Goal: Information Seeking & Learning: Learn about a topic

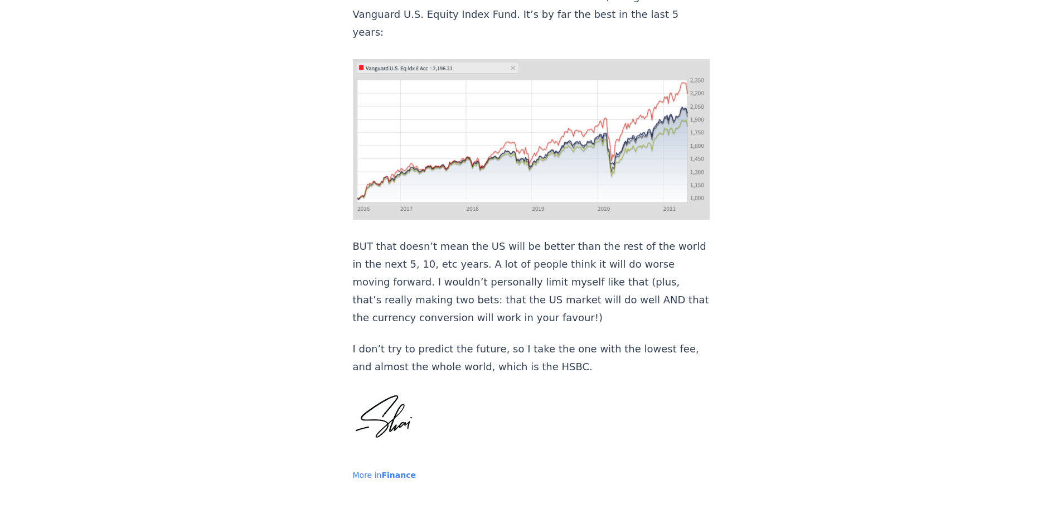
scroll to position [1226, 0]
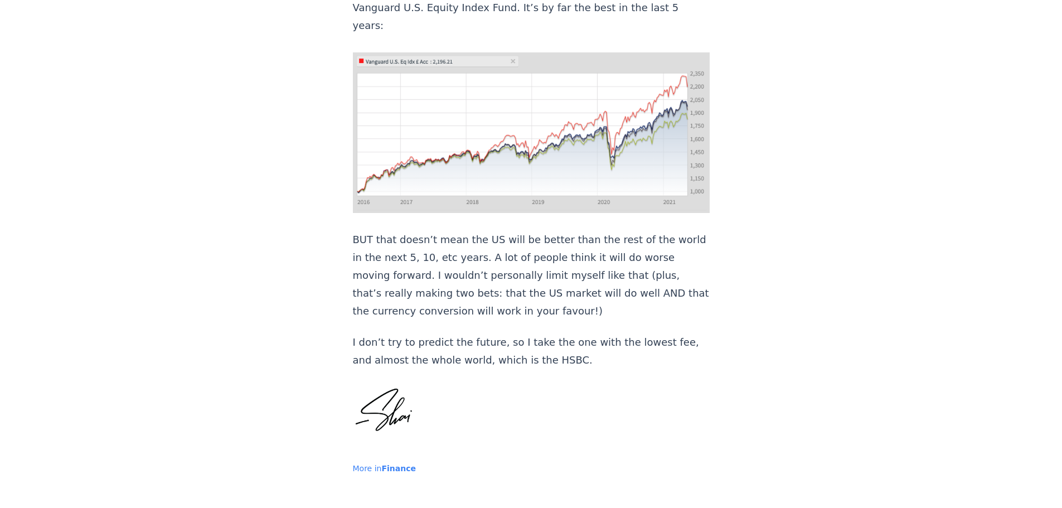
click at [387, 464] on span "Finance" at bounding box center [398, 468] width 35 height 9
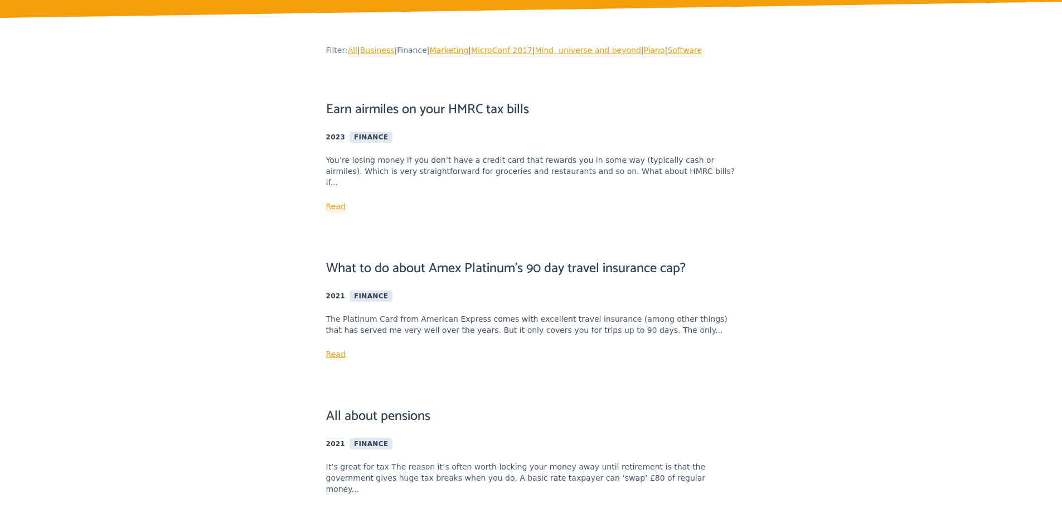
scroll to position [111, 0]
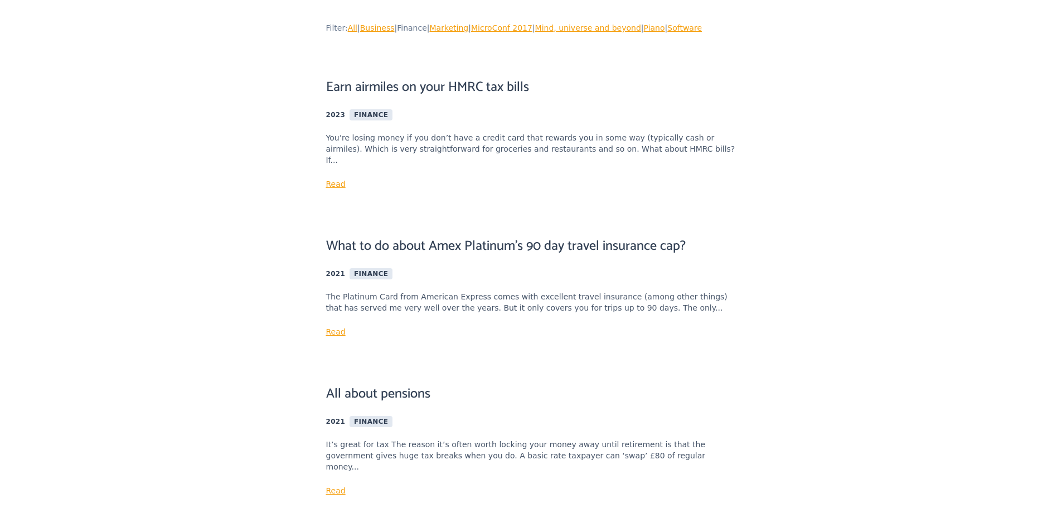
click at [429, 90] on link "Earn airmiles on your HMRC tax bills" at bounding box center [427, 88] width 203 height 18
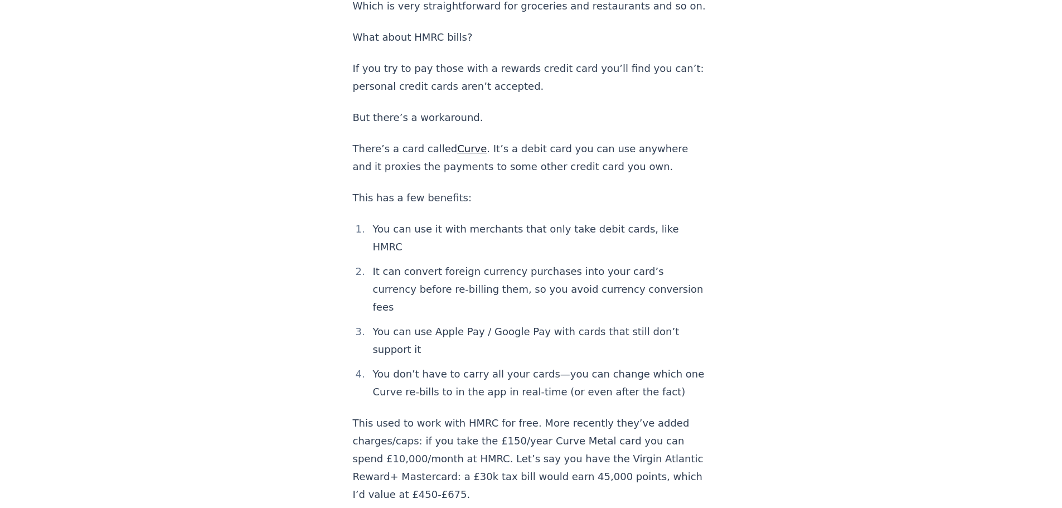
scroll to position [279, 0]
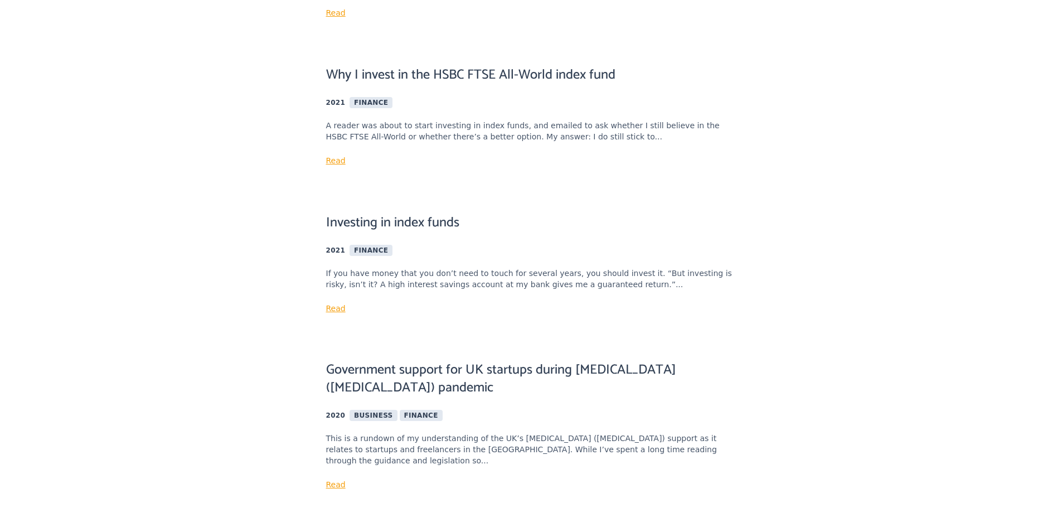
scroll to position [612, 0]
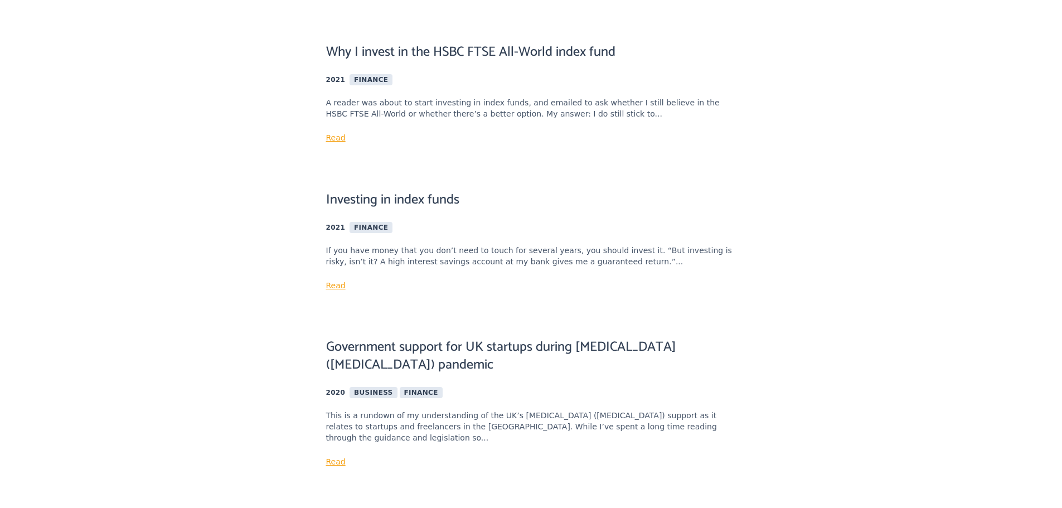
click at [341, 281] on link "Read" at bounding box center [336, 285] width 20 height 9
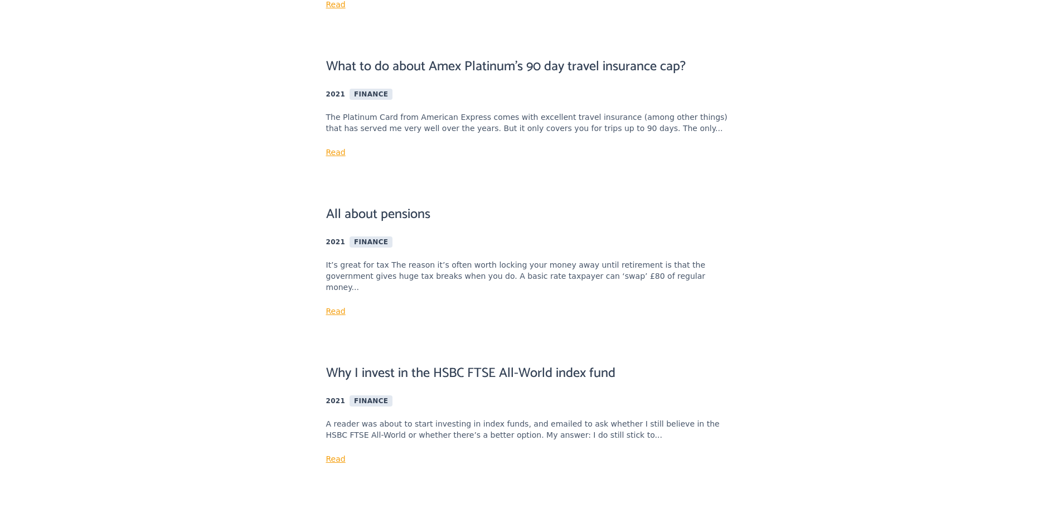
scroll to position [278, 0]
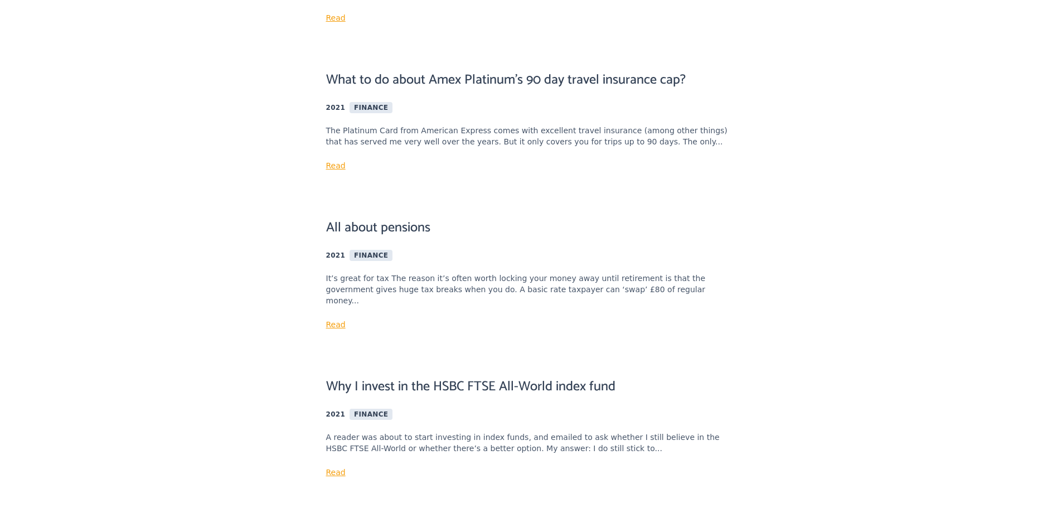
click at [332, 320] on link "Read" at bounding box center [336, 324] width 20 height 9
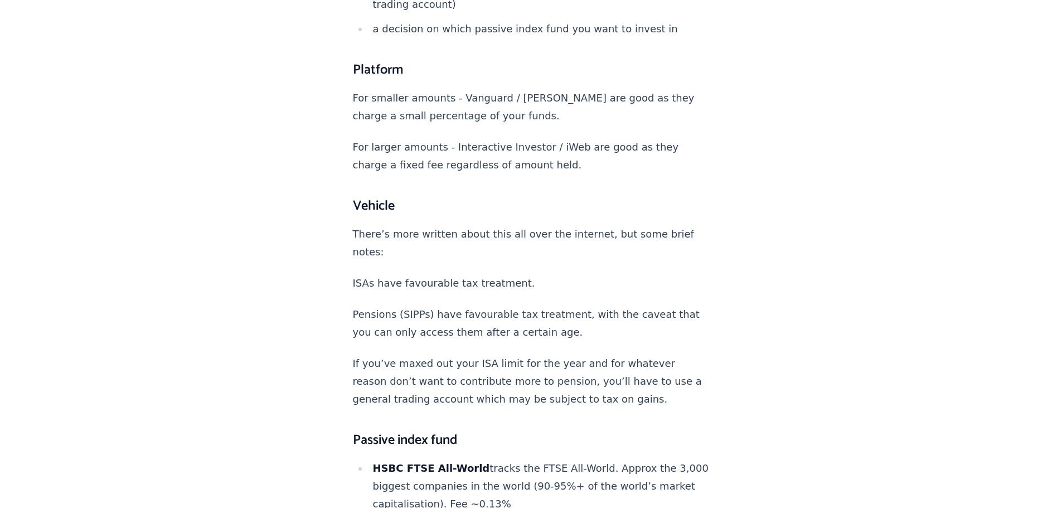
scroll to position [2062, 0]
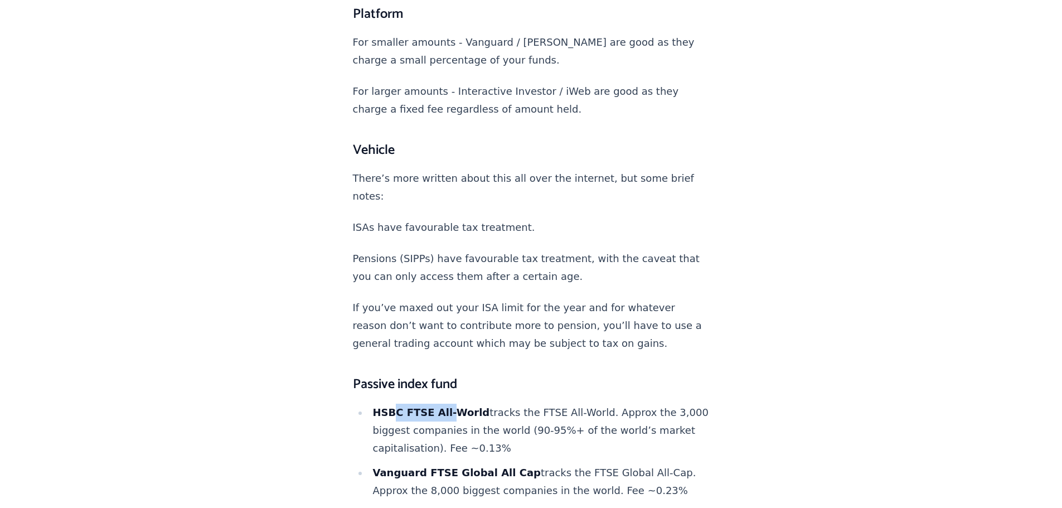
drag, startPoint x: 389, startPoint y: 238, endPoint x: 440, endPoint y: 235, distance: 51.3
click at [440, 406] on strong "HSBC FTSE All-World" at bounding box center [430, 412] width 117 height 12
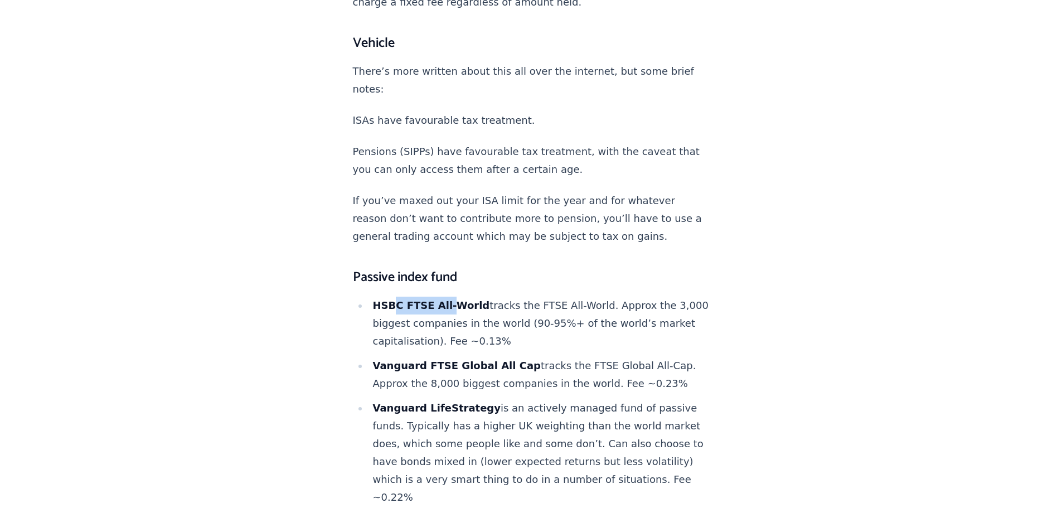
scroll to position [2173, 0]
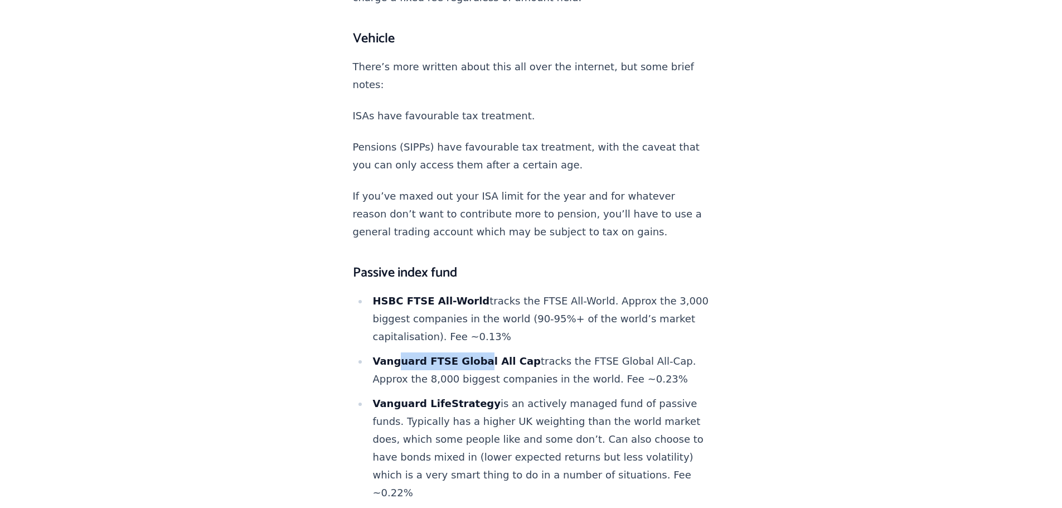
drag, startPoint x: 397, startPoint y: 188, endPoint x: 468, endPoint y: 188, distance: 70.8
click at [468, 355] on strong "Vanguard FTSE Global All Cap" at bounding box center [456, 361] width 168 height 12
drag, startPoint x: 396, startPoint y: 232, endPoint x: 456, endPoint y: 231, distance: 59.6
click at [456, 397] on strong "Vanguard LifeStrategy" at bounding box center [436, 403] width 128 height 12
drag, startPoint x: 353, startPoint y: 330, endPoint x: 561, endPoint y: 336, distance: 207.9
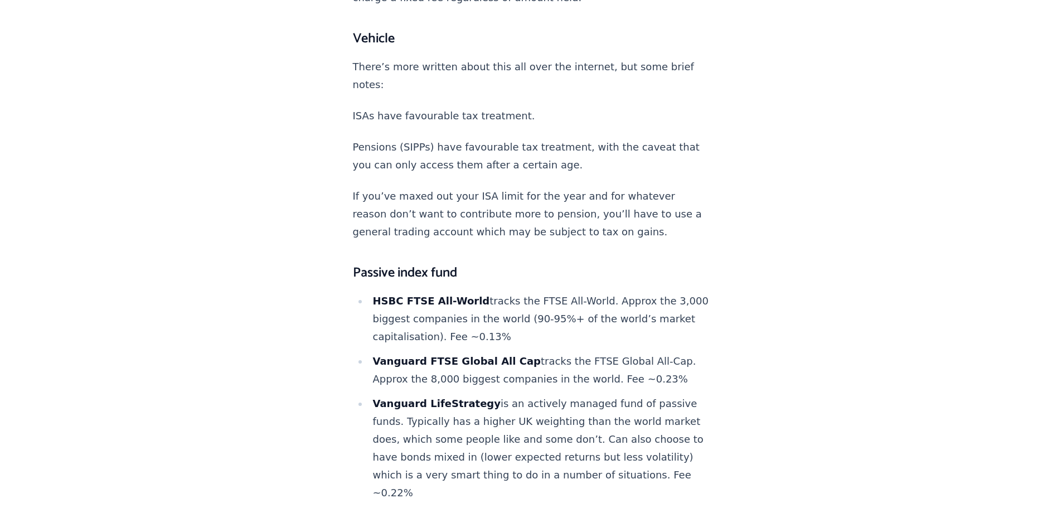
copy p "Any of those are great, pick one, don’t sweat it."
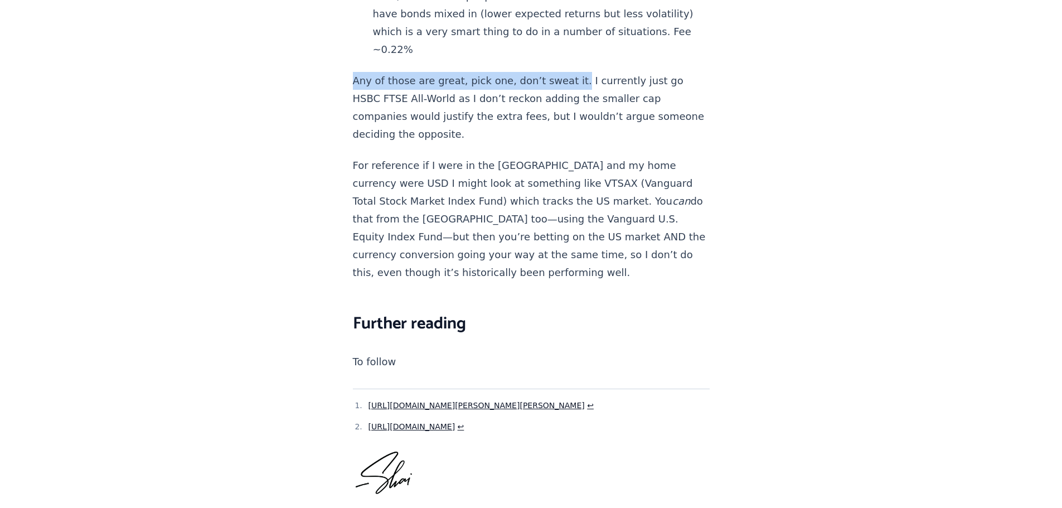
scroll to position [2675, 0]
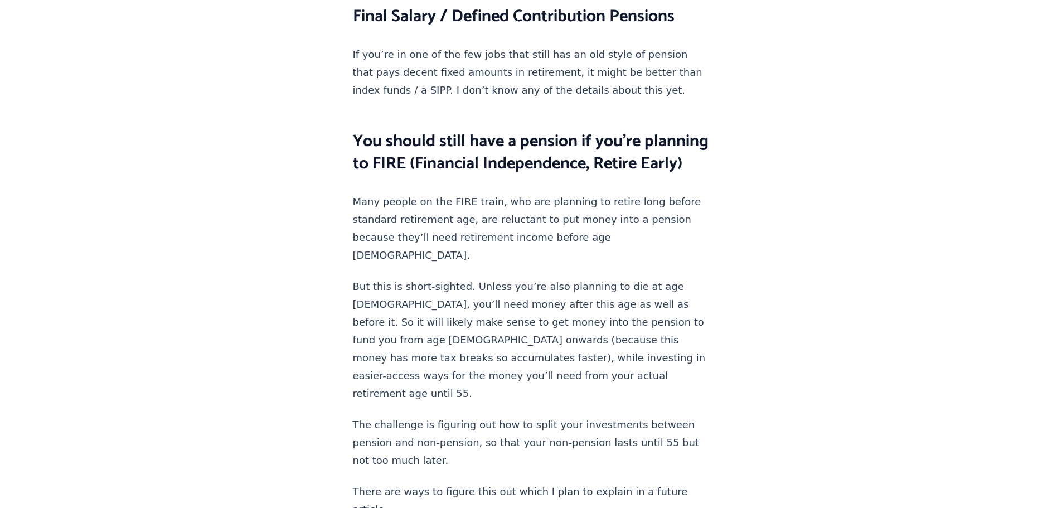
scroll to position [1337, 0]
drag, startPoint x: 353, startPoint y: 172, endPoint x: 465, endPoint y: 174, distance: 112.0
click at [465, 192] on p "Many people on the FIRE train, who are planning to retire long before standard …" at bounding box center [531, 227] width 357 height 71
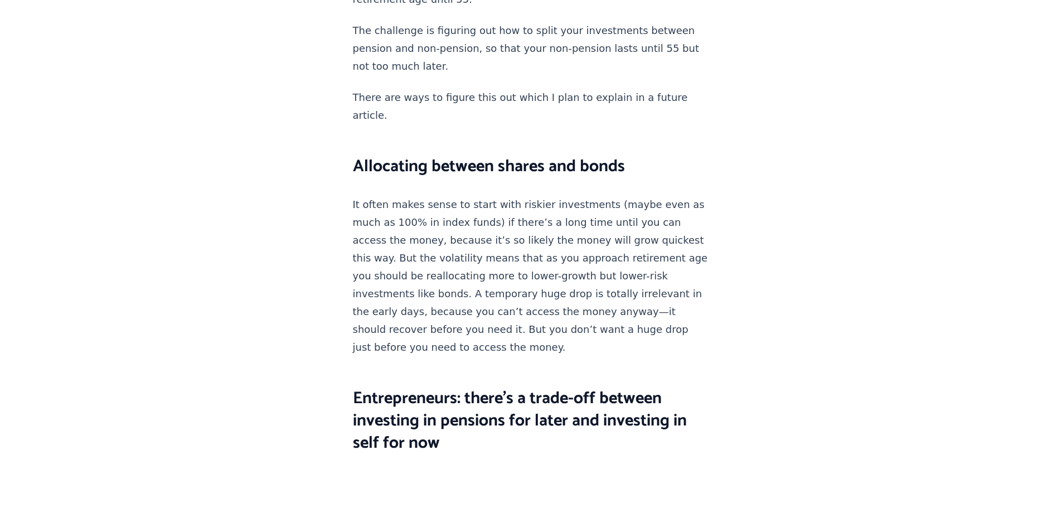
scroll to position [1728, 0]
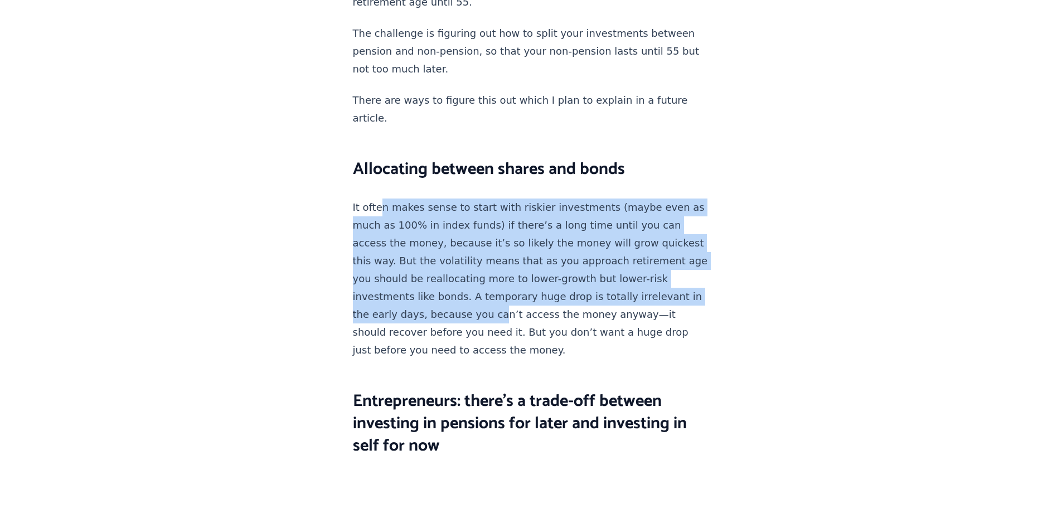
drag, startPoint x: 377, startPoint y: 86, endPoint x: 571, endPoint y: 171, distance: 211.6
click at [571, 198] on p "It often makes sense to start with riskier investments (maybe even as much as 1…" at bounding box center [531, 278] width 357 height 160
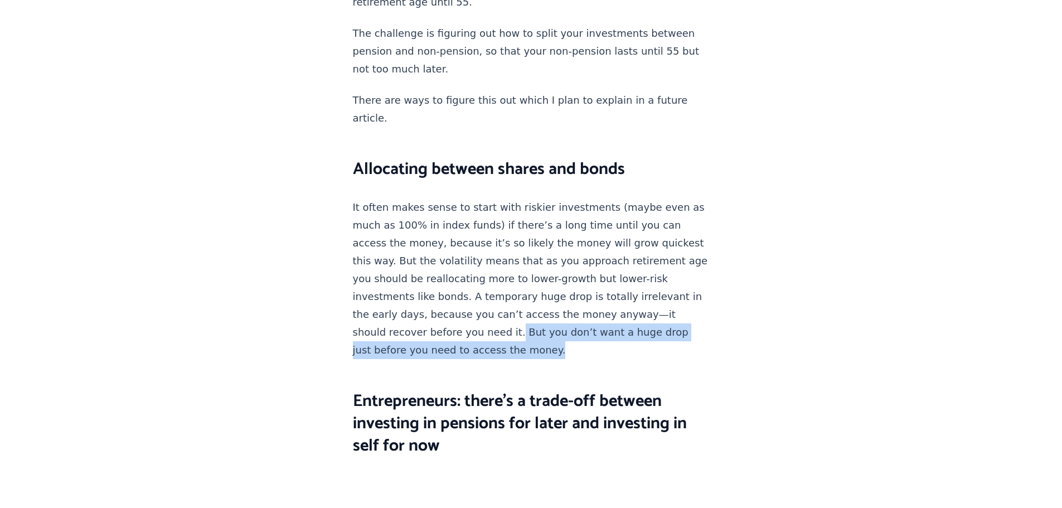
drag, startPoint x: 523, startPoint y: 198, endPoint x: 522, endPoint y: 219, distance: 20.7
click at [522, 219] on p "It often makes sense to start with riskier investments (maybe even as much as 1…" at bounding box center [531, 278] width 357 height 160
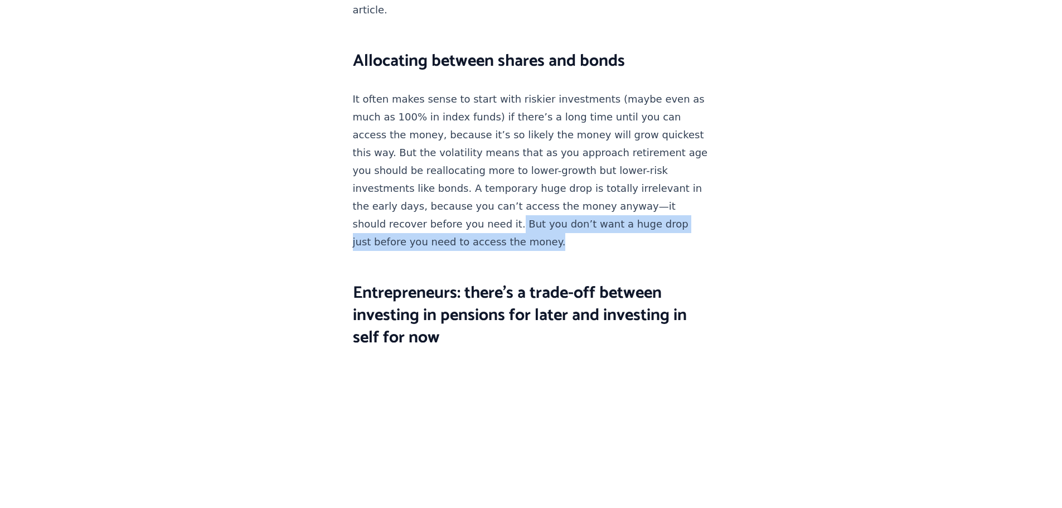
scroll to position [1839, 0]
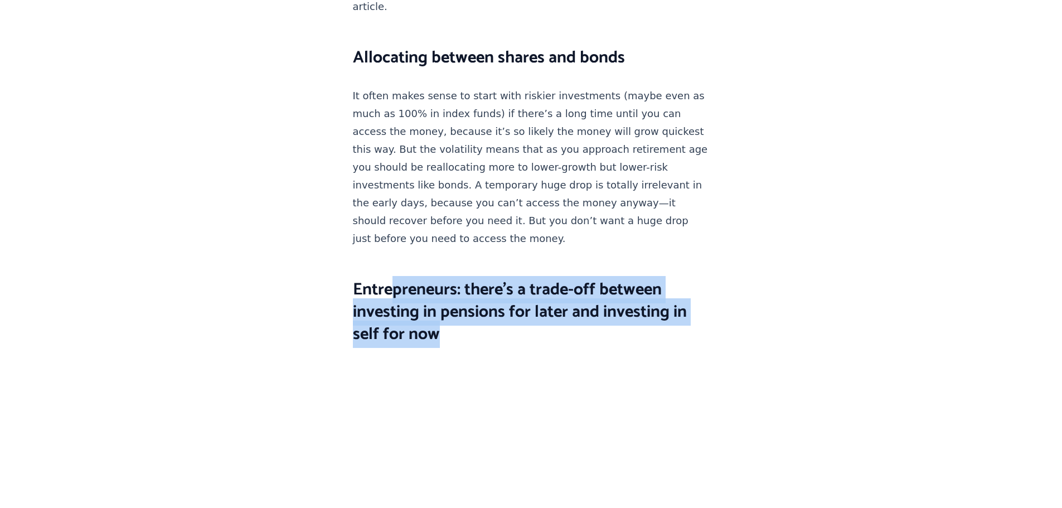
drag, startPoint x: 393, startPoint y: 151, endPoint x: 454, endPoint y: 193, distance: 74.0
click at [454, 279] on h2 "Entrepreneurs: there’s a trade-off between investing in pensions for later and …" at bounding box center [531, 312] width 357 height 67
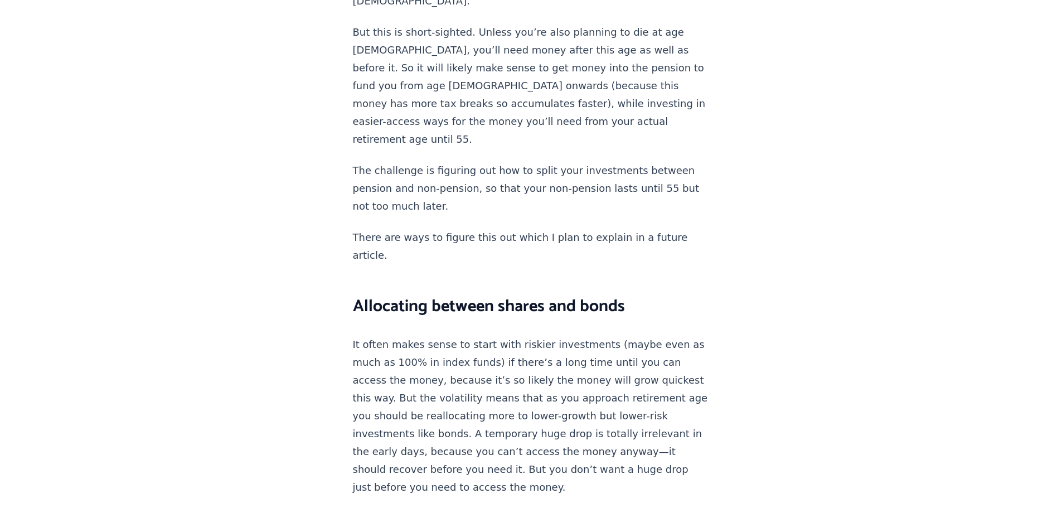
scroll to position [1420, 0]
